Goal: Task Accomplishment & Management: Manage account settings

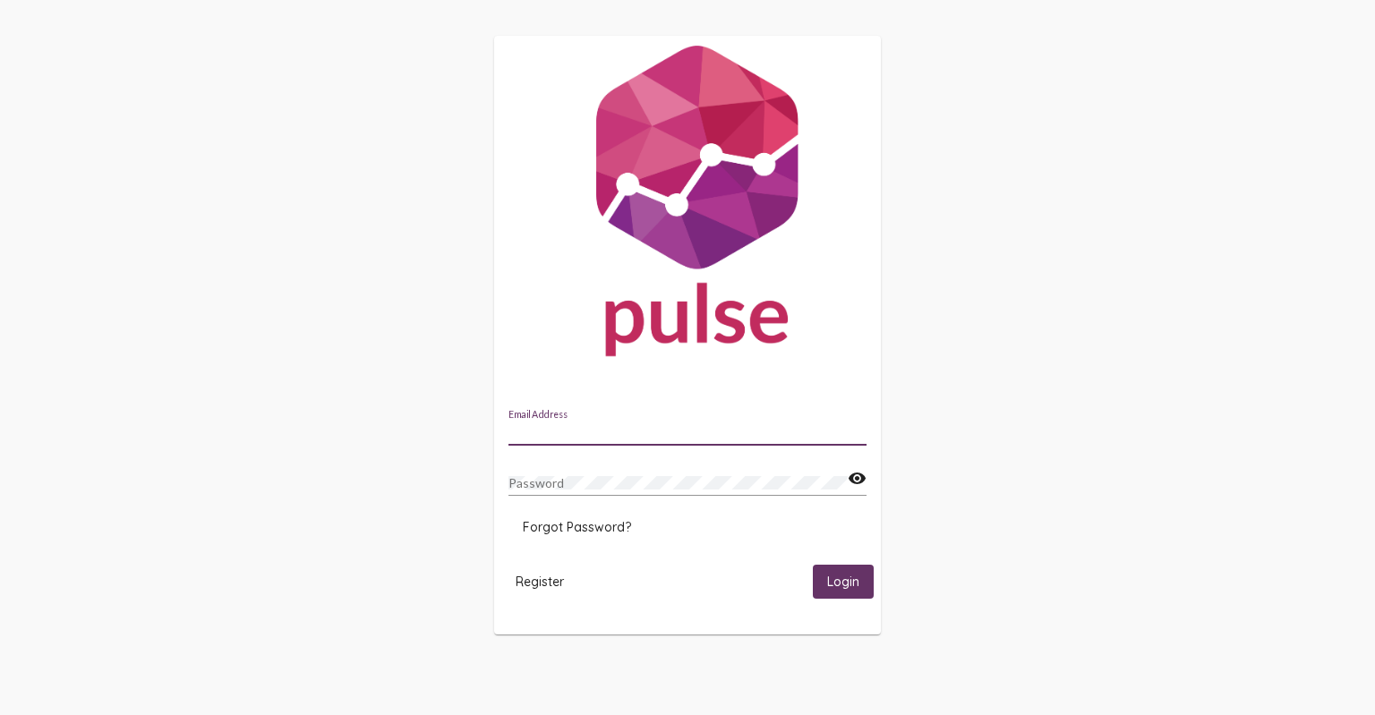
click at [563, 435] on input "Email Address" at bounding box center [687, 432] width 358 height 14
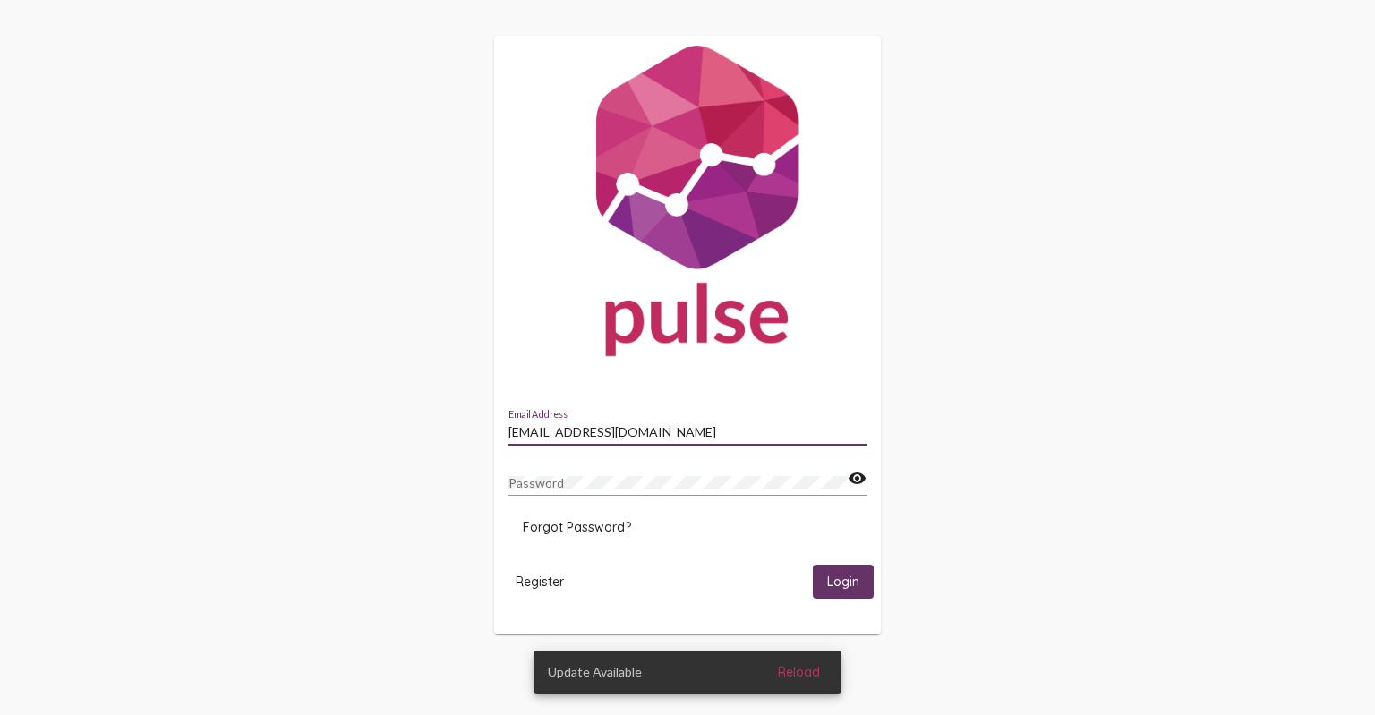
type input "[EMAIL_ADDRESS][DOMAIN_NAME]"
click at [798, 673] on span "Reload" at bounding box center [799, 672] width 42 height 16
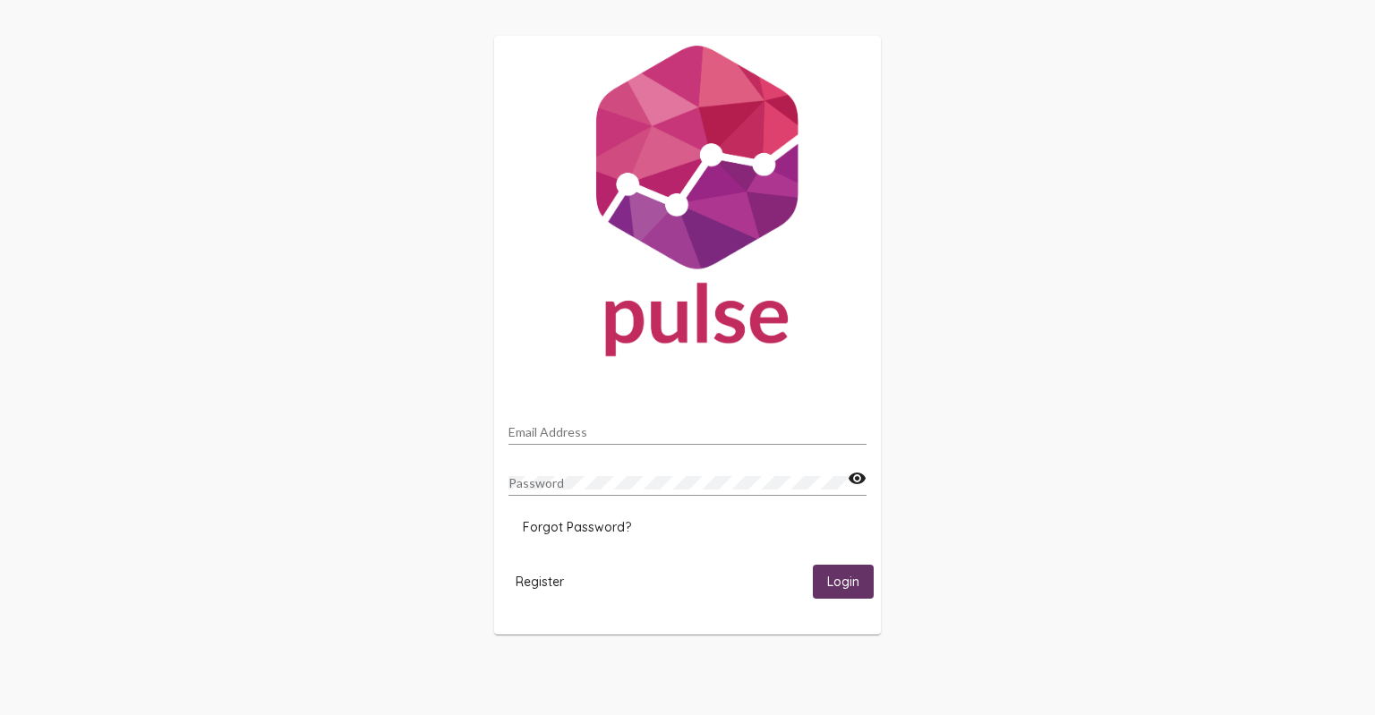
click at [576, 431] on input "Email Address" at bounding box center [687, 432] width 358 height 14
type input "[EMAIL_ADDRESS][DOMAIN_NAME]"
click at [840, 584] on span "Login" at bounding box center [843, 583] width 32 height 16
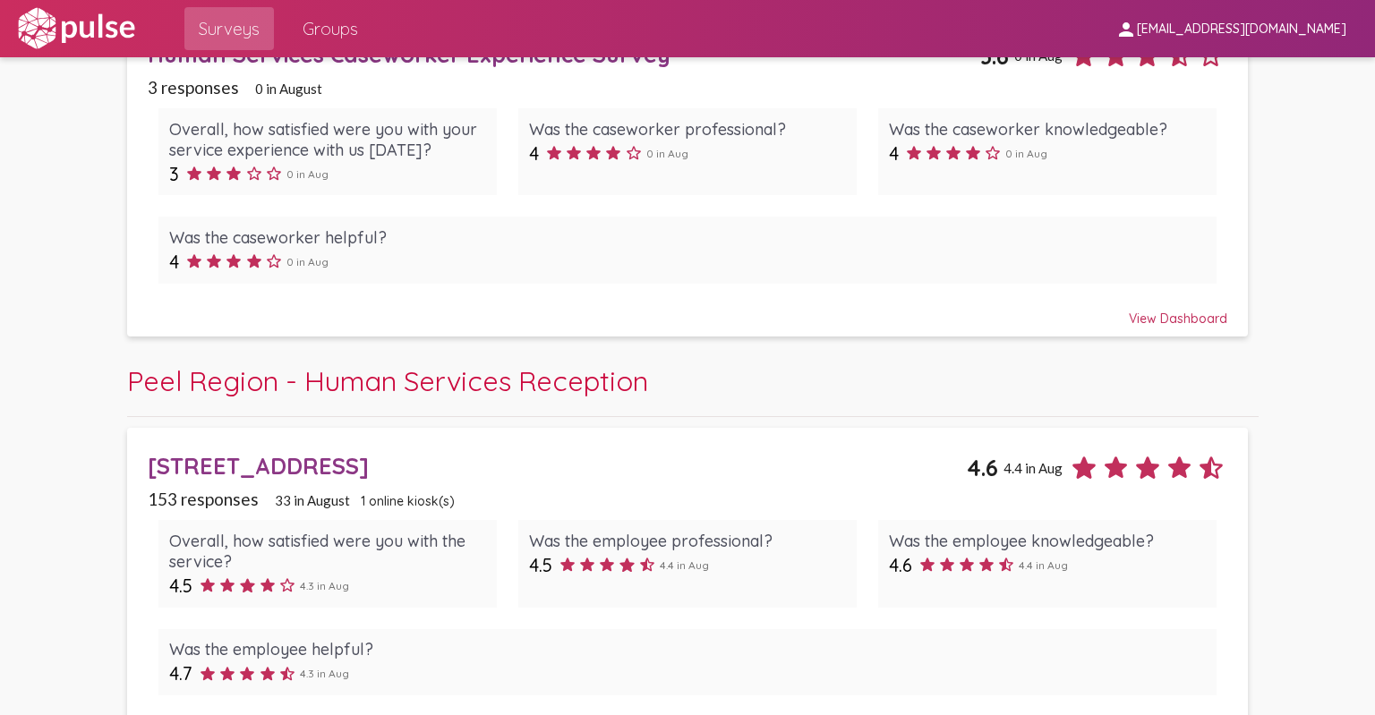
scroll to position [179, 0]
